Goal: Check status: Check status

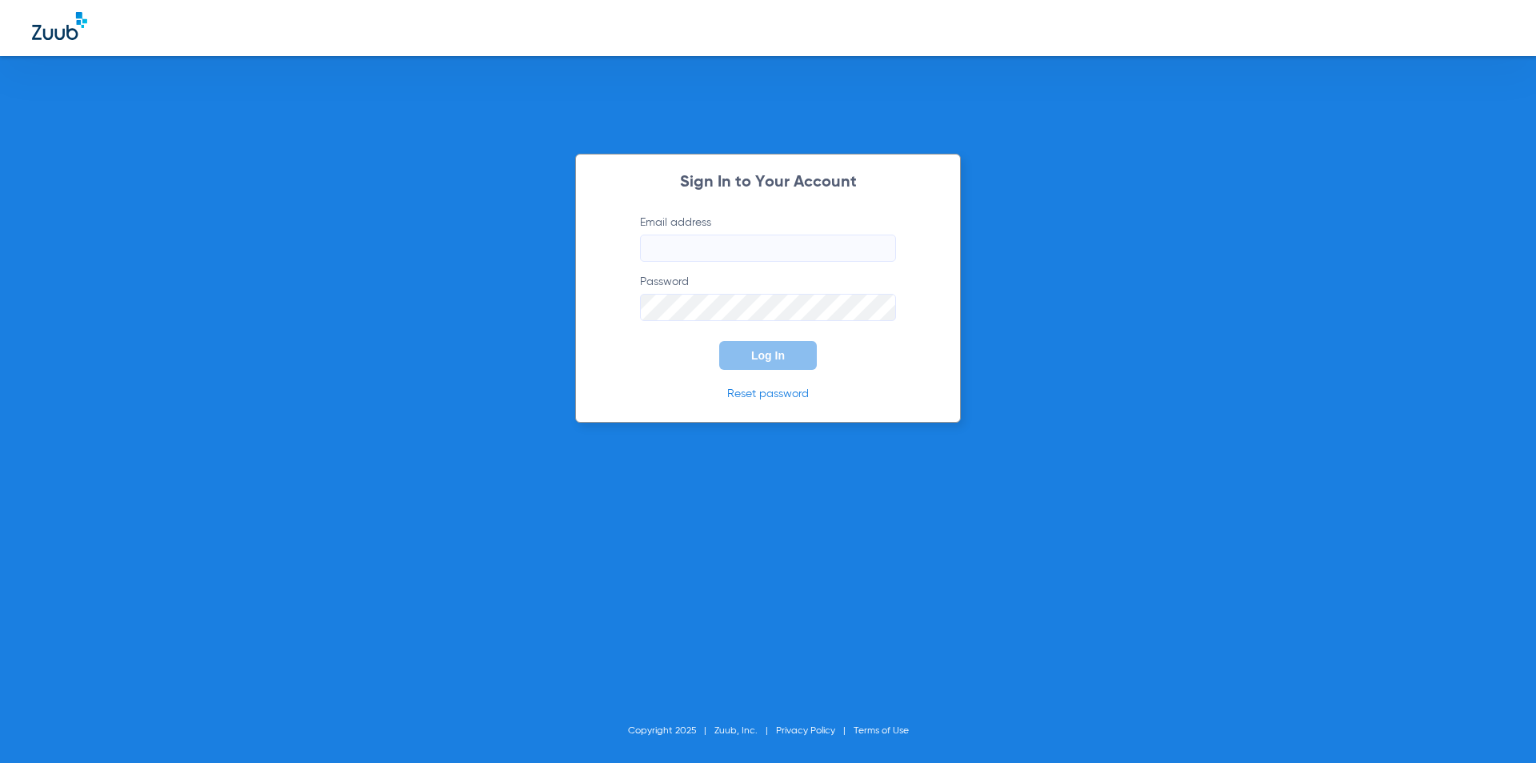
type input "[EMAIL_ADDRESS][DOMAIN_NAME]"
click at [769, 345] on button "Log In" at bounding box center [768, 355] width 98 height 29
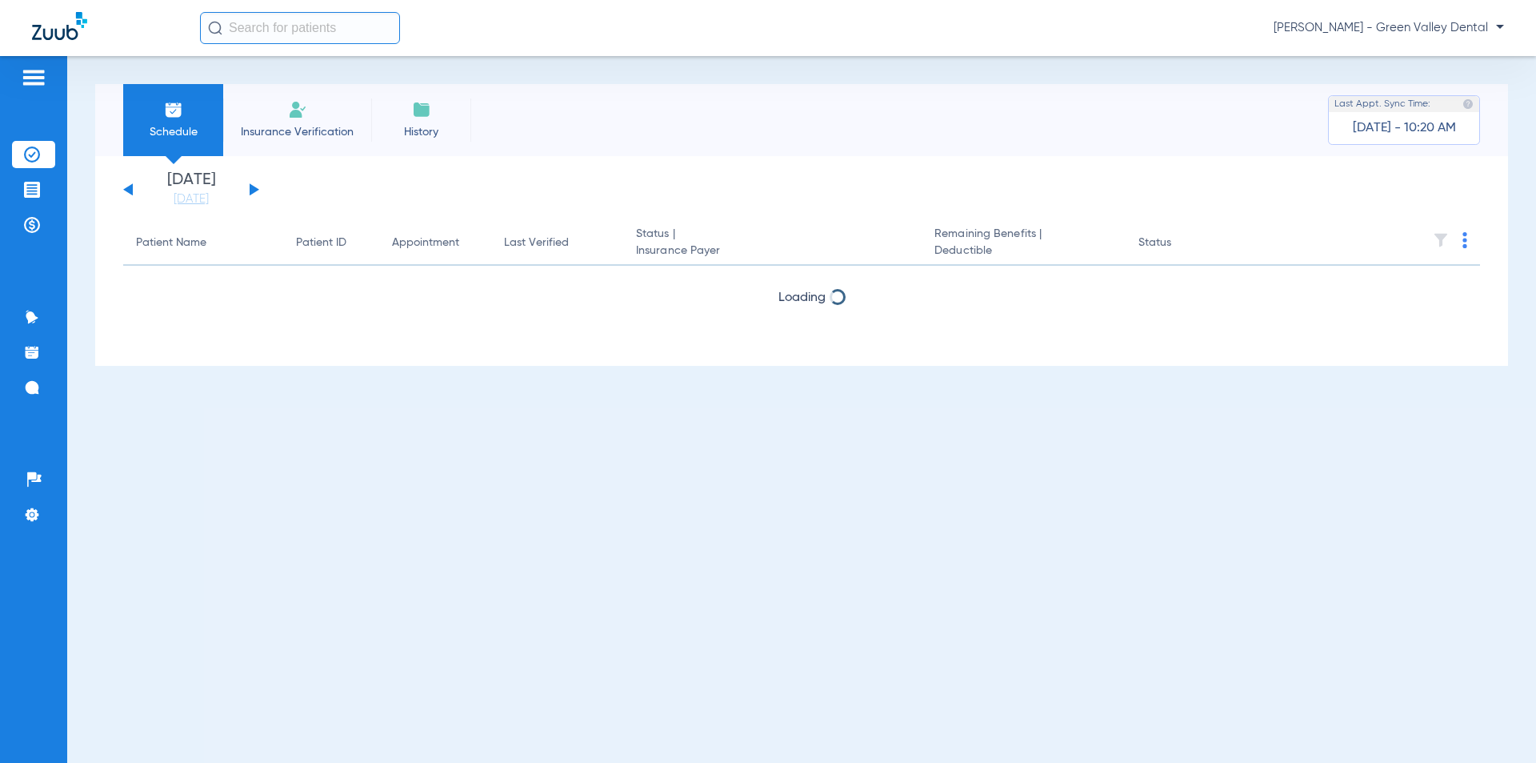
click at [249, 191] on div "Saturday 06-07-2025 Sunday 06-08-2025 Monday 06-09-2025 Tuesday 06-10-2025 Wedn…" at bounding box center [191, 189] width 136 height 35
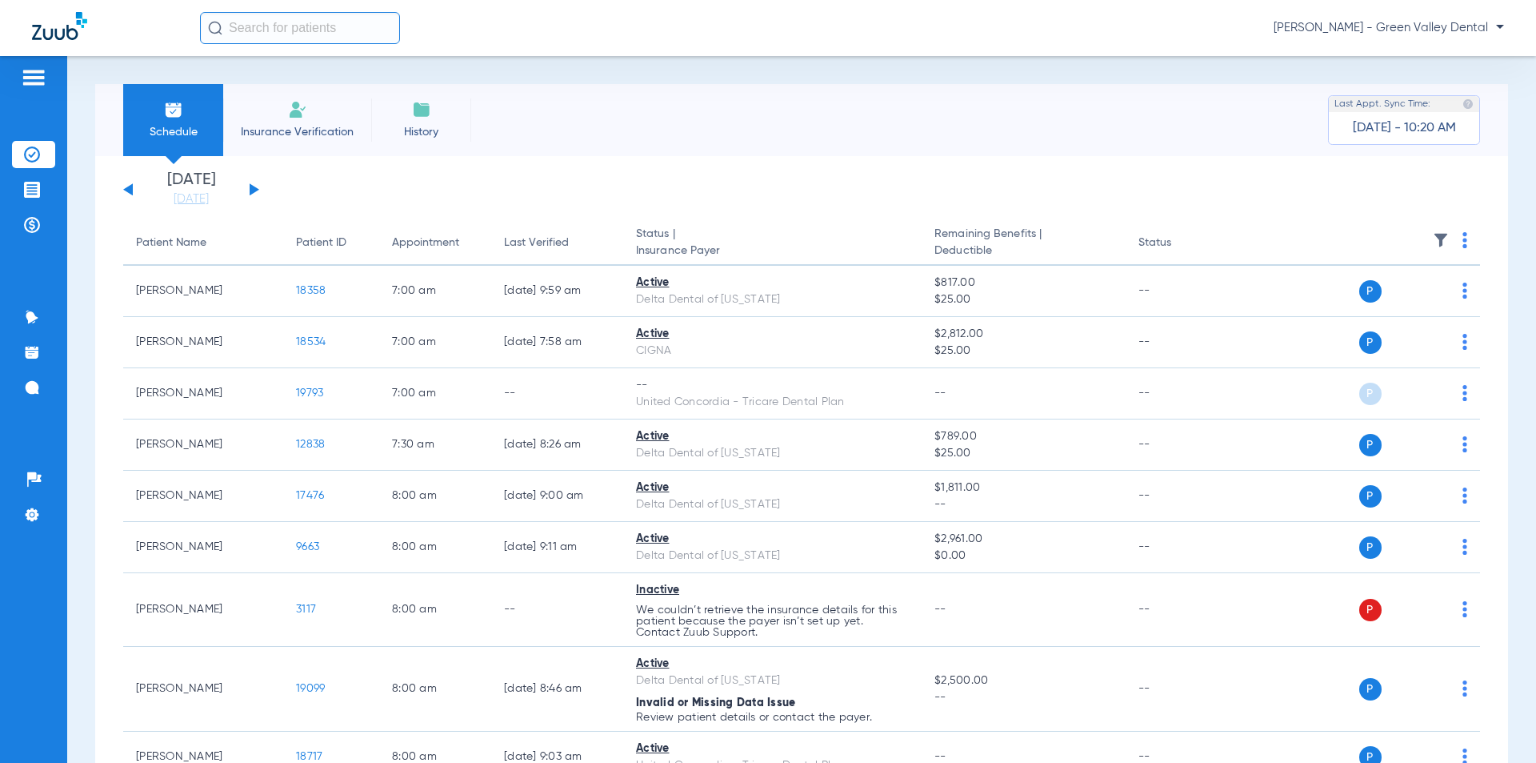
click at [252, 191] on button at bounding box center [255, 189] width 10 height 12
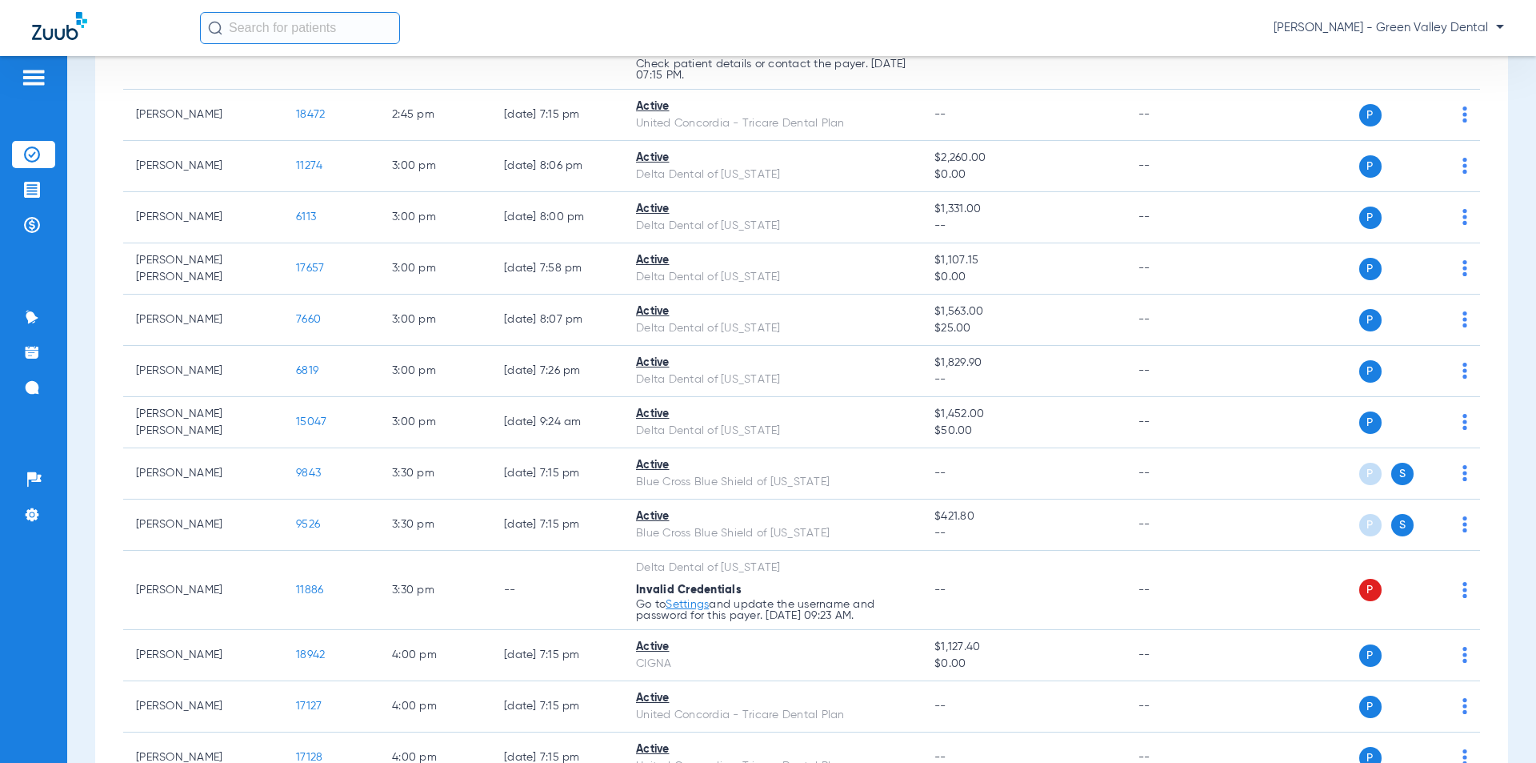
scroll to position [2733, 0]
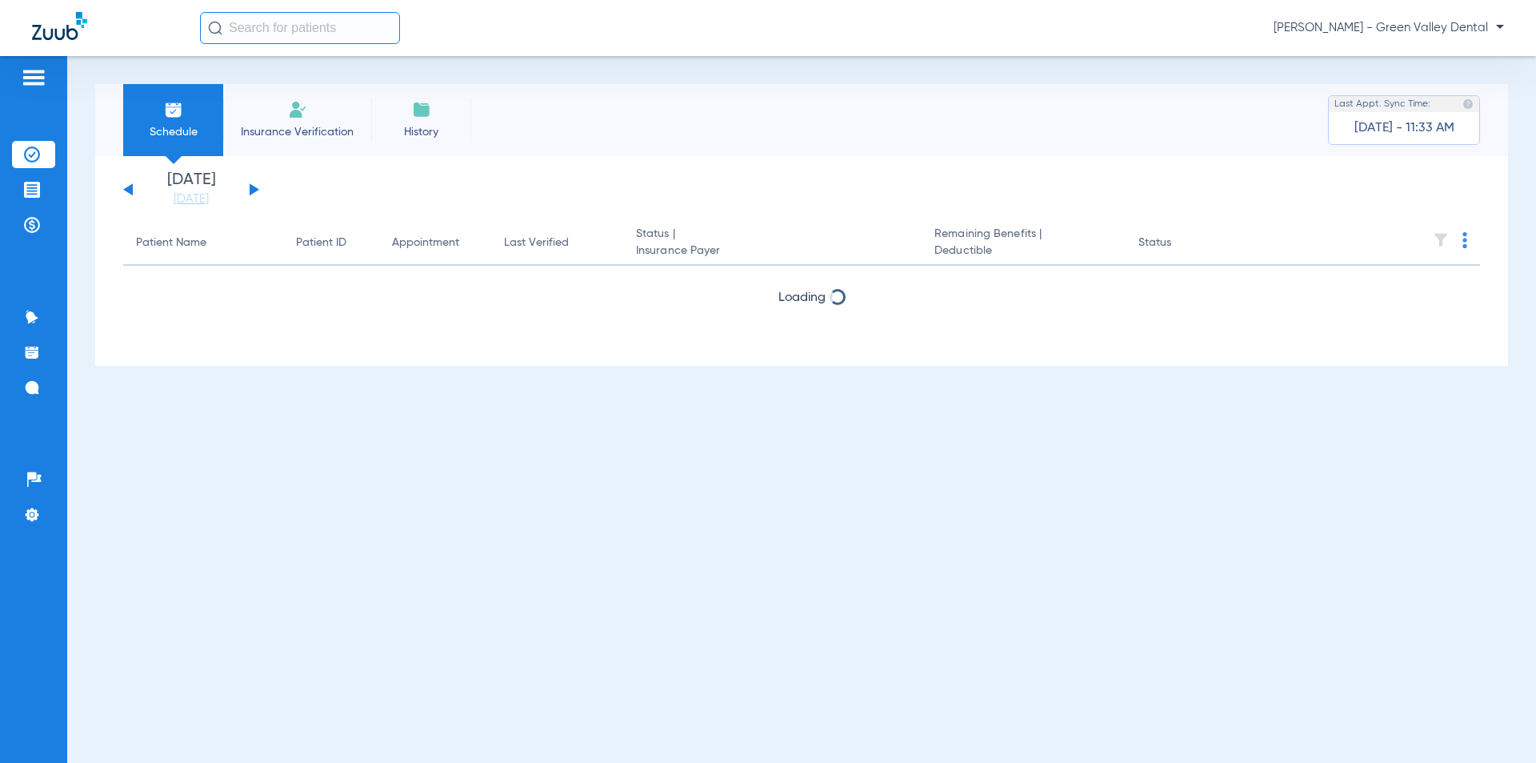
click at [260, 188] on app-single-date-navigator "[DATE] [DATE] [DATE] [DATE] [DATE] [DATE] [DATE] [DATE] [DATE] [DATE] [DATE] [D…" at bounding box center [801, 189] width 1357 height 35
click at [255, 187] on button at bounding box center [255, 189] width 10 height 12
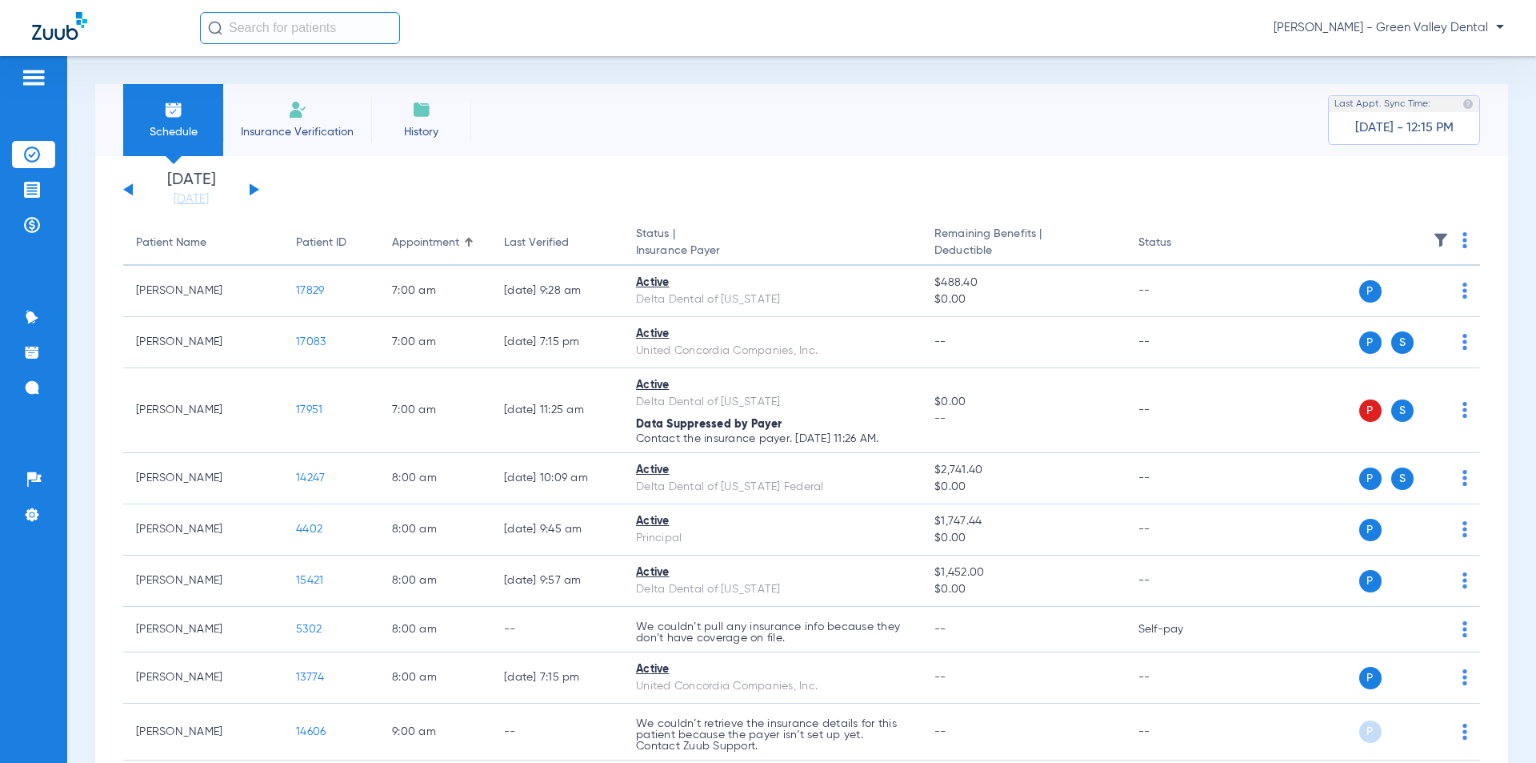
click at [255, 190] on button at bounding box center [255, 189] width 10 height 12
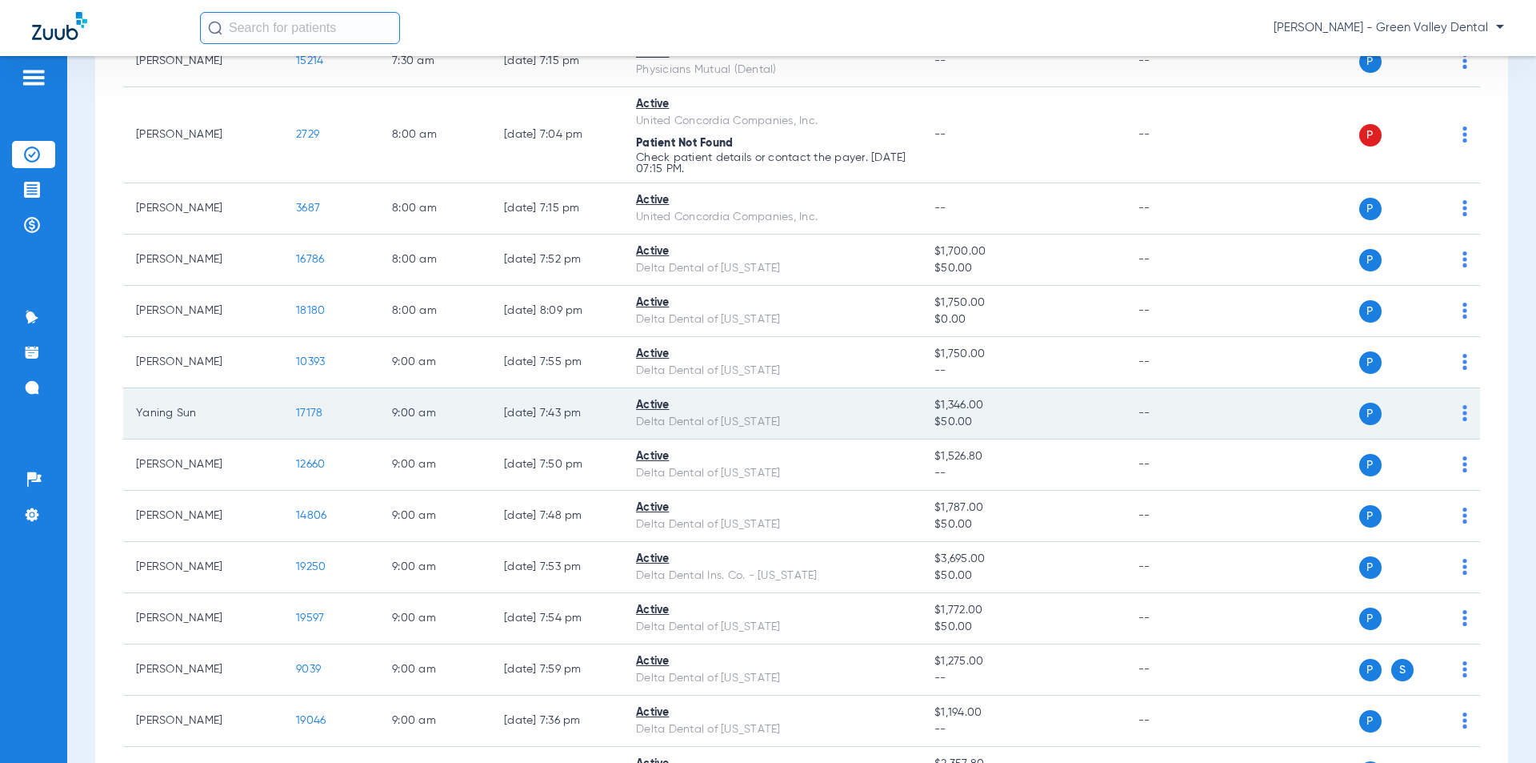
scroll to position [480, 0]
